Goal: Download file/media

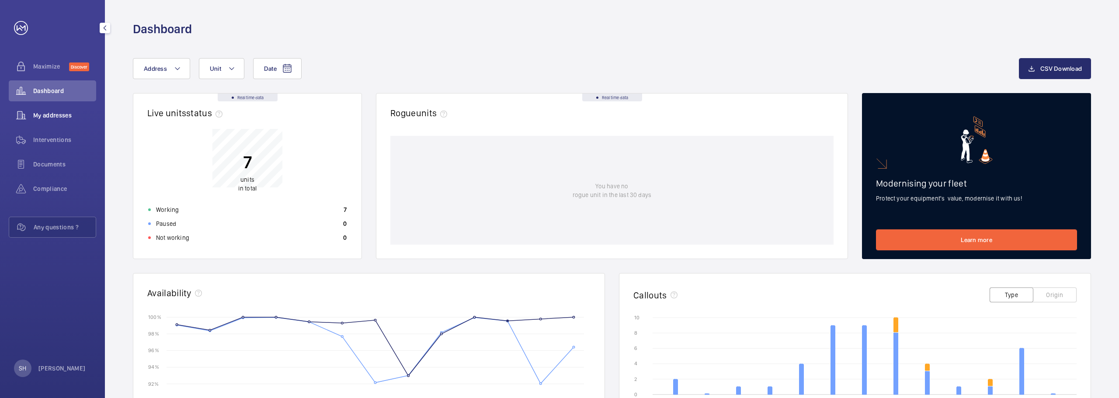
click at [47, 115] on span "My addresses" at bounding box center [64, 115] width 63 height 9
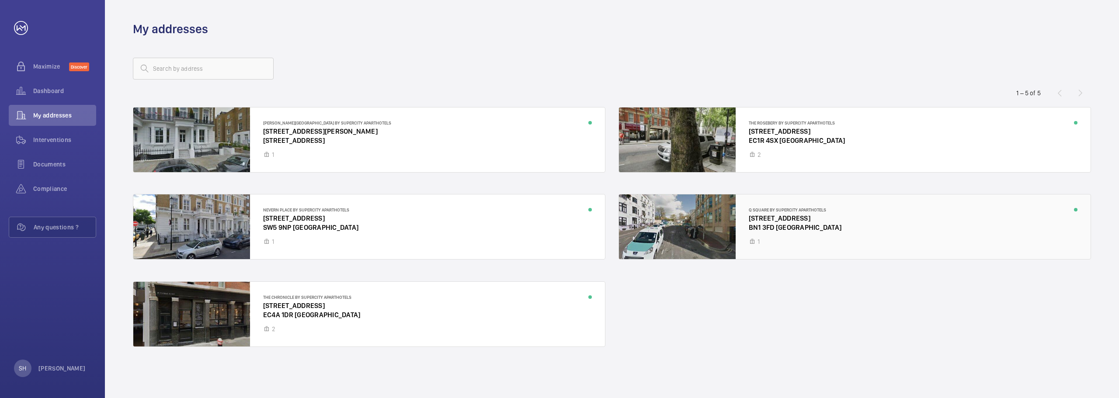
click at [793, 223] on div at bounding box center [855, 227] width 472 height 65
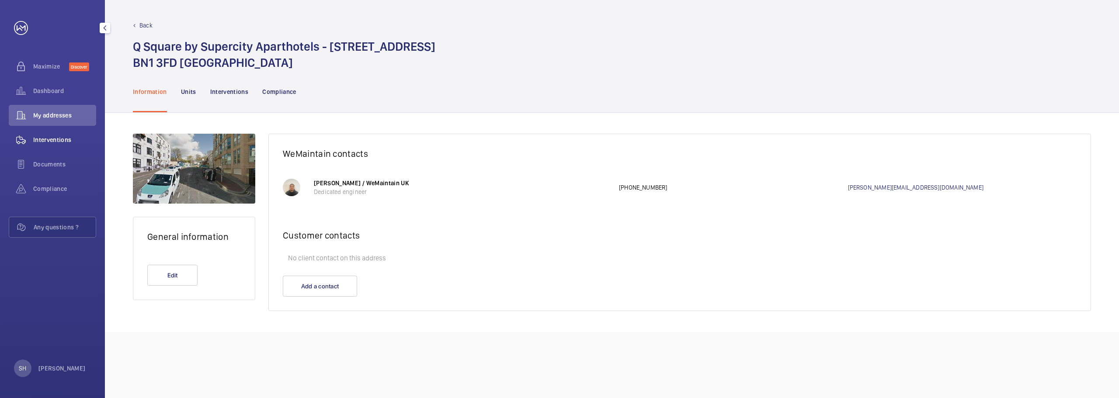
click at [61, 138] on span "Interventions" at bounding box center [64, 140] width 63 height 9
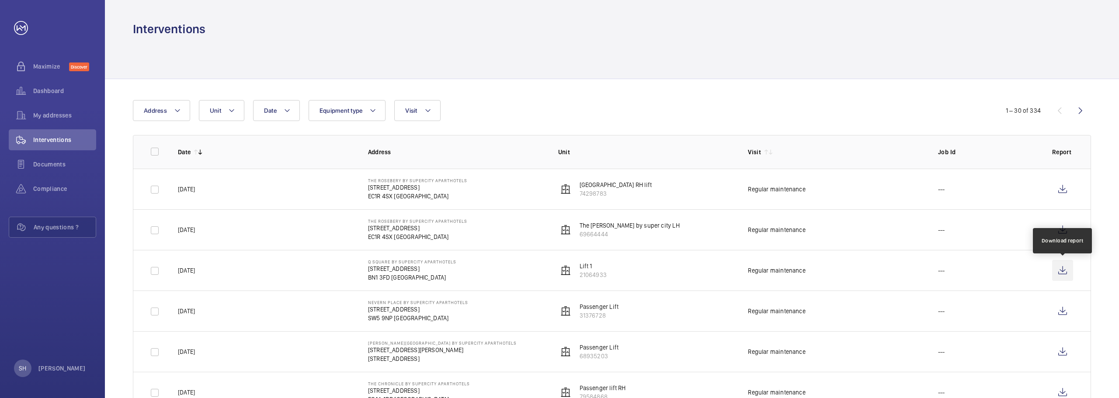
click at [1060, 270] on wm-front-icon-button at bounding box center [1062, 270] width 21 height 21
